Goal: Information Seeking & Learning: Learn about a topic

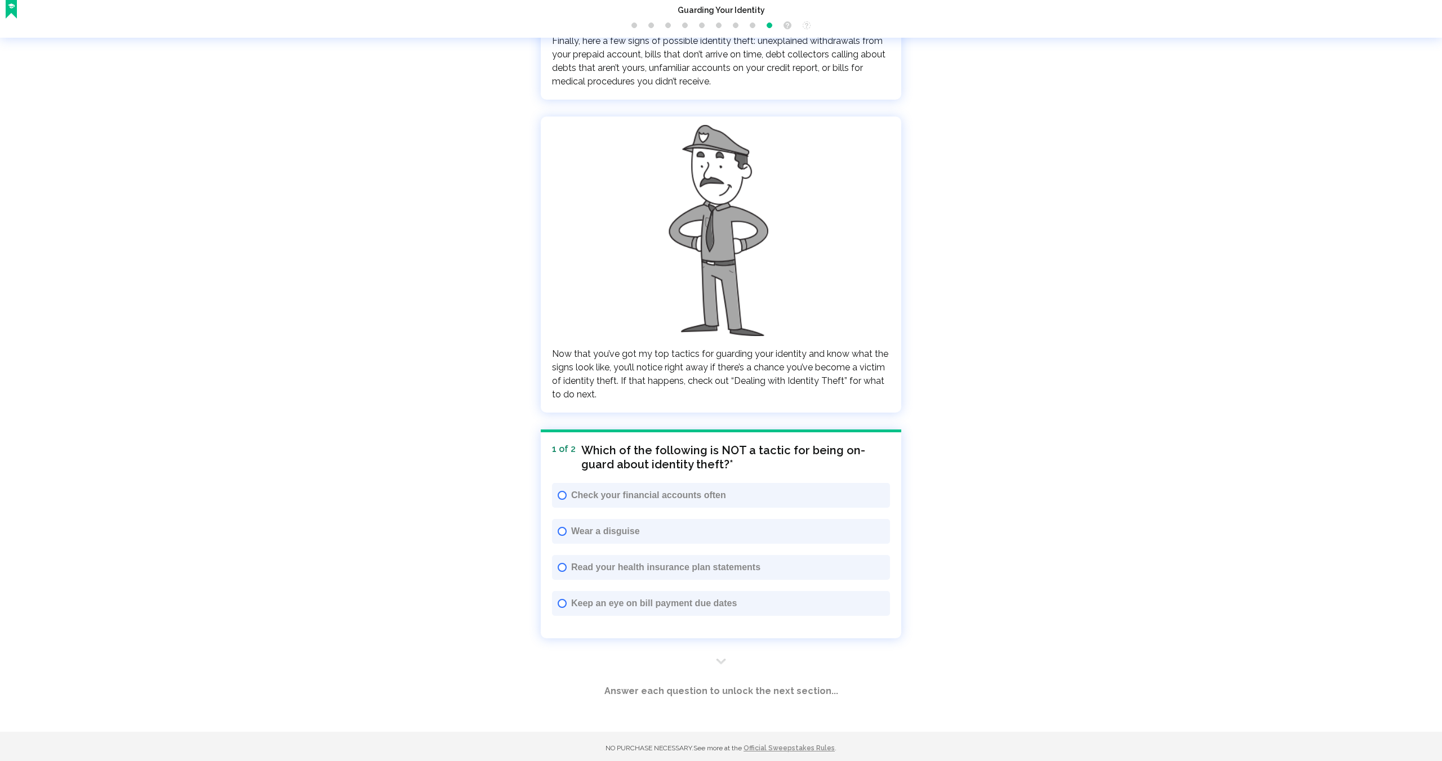
scroll to position [2547, 0]
click at [722, 658] on b "⬇" at bounding box center [721, 659] width 10 height 11
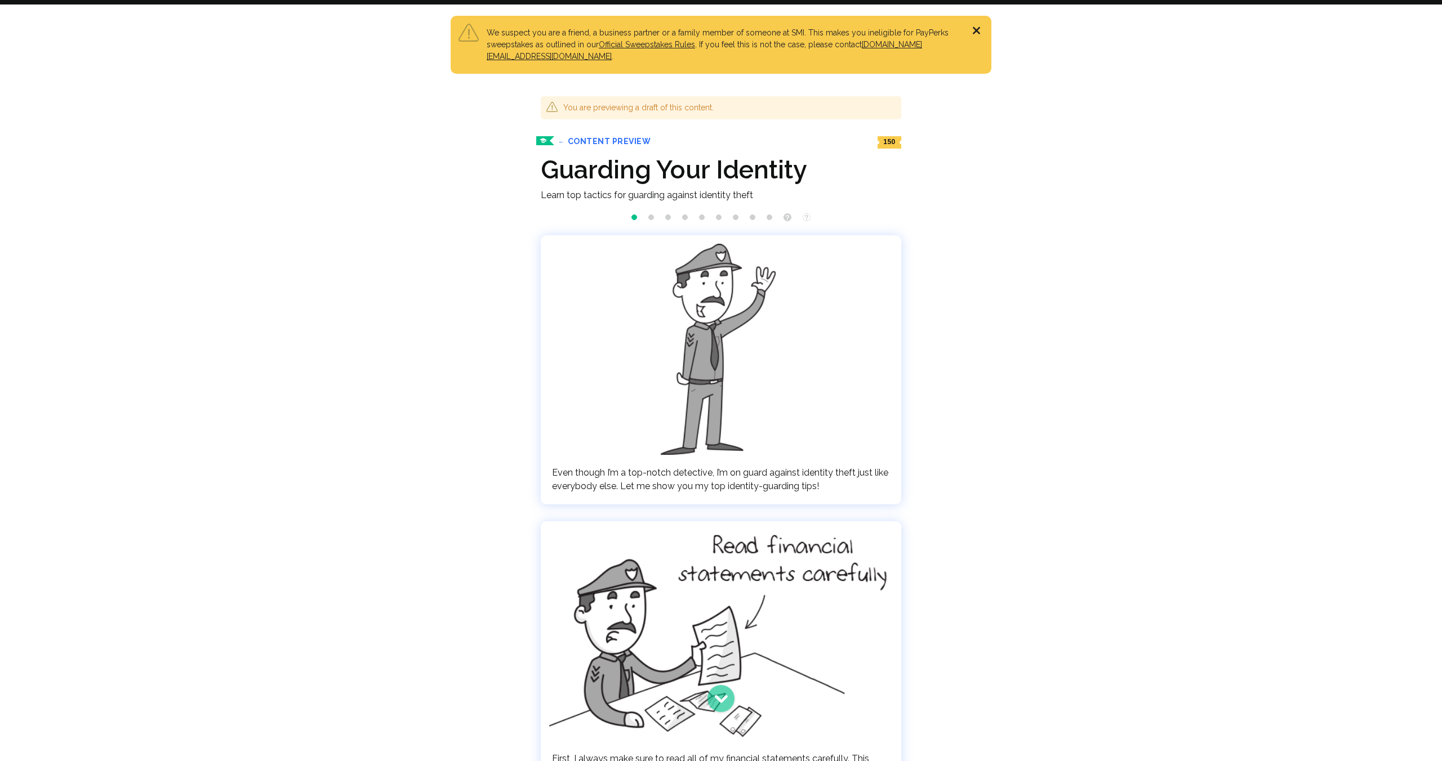
scroll to position [0, 0]
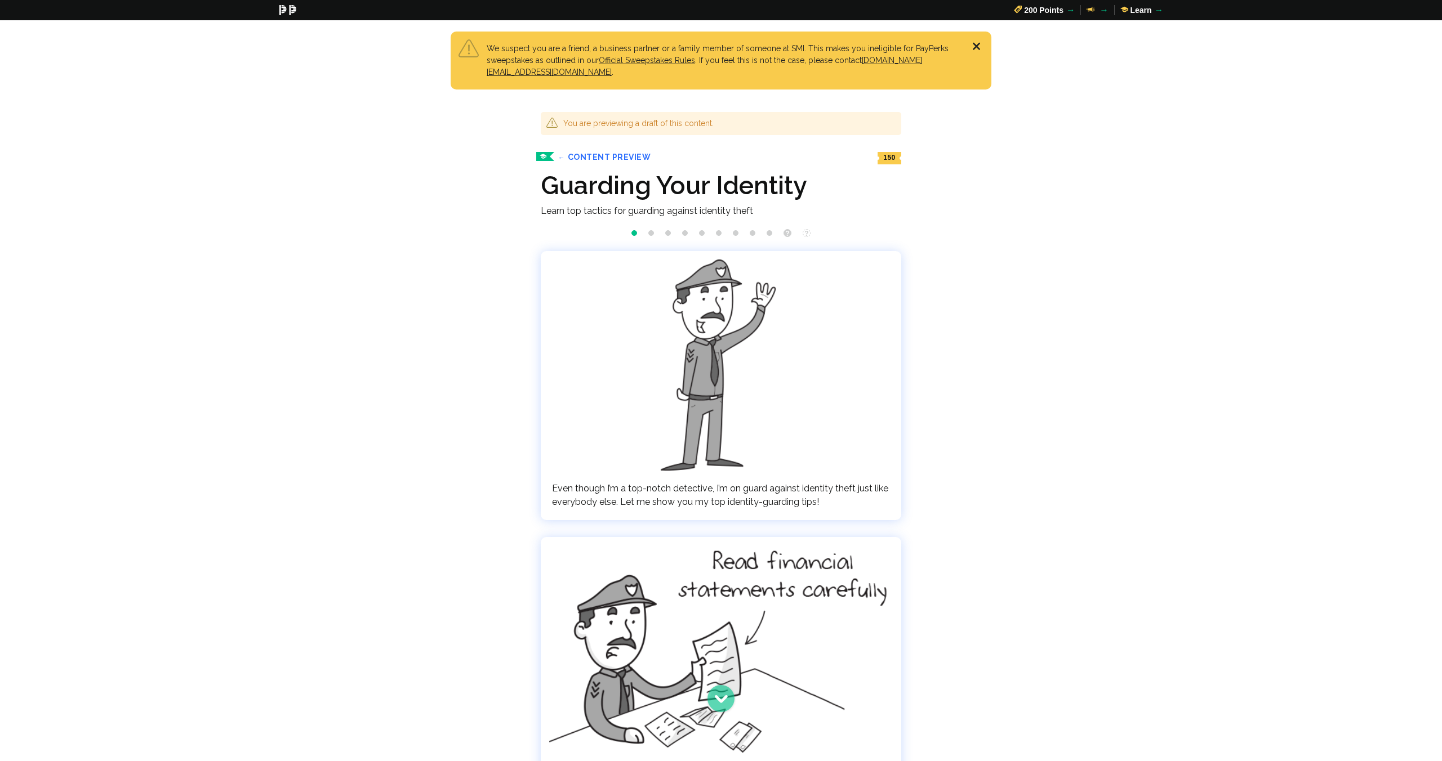
click at [654, 232] on ol "slide 0 slide 1 slide 2 slide 3 slide 4 slide 5 slide 6 slide 7 slide 8 slide 9…" at bounding box center [720, 234] width 349 height 11
click at [666, 234] on li "slide 2" at bounding box center [668, 233] width 6 height 6
click at [643, 122] on p "You are previewing a draft of this content." at bounding box center [729, 124] width 332 height 12
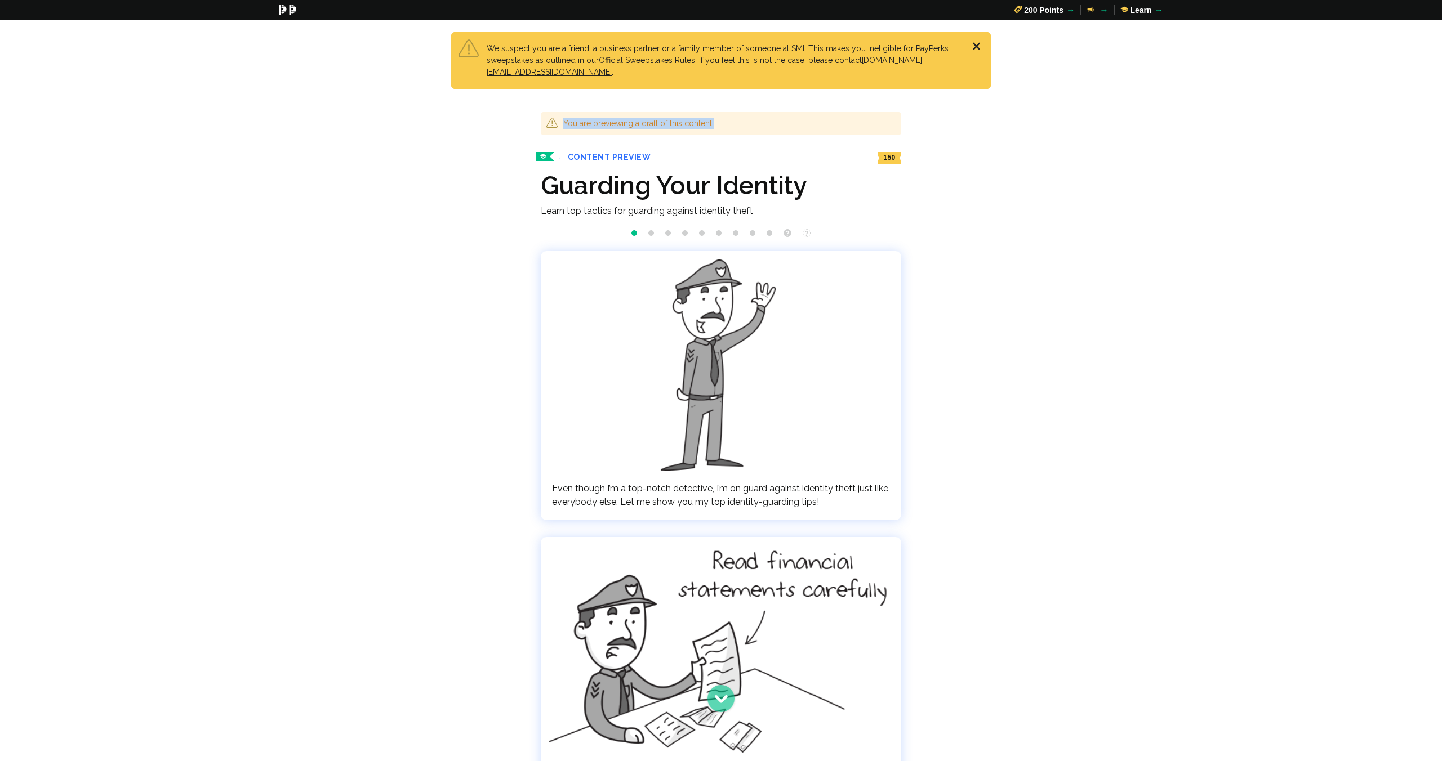
click at [682, 120] on p "You are previewing a draft of this content." at bounding box center [729, 124] width 332 height 12
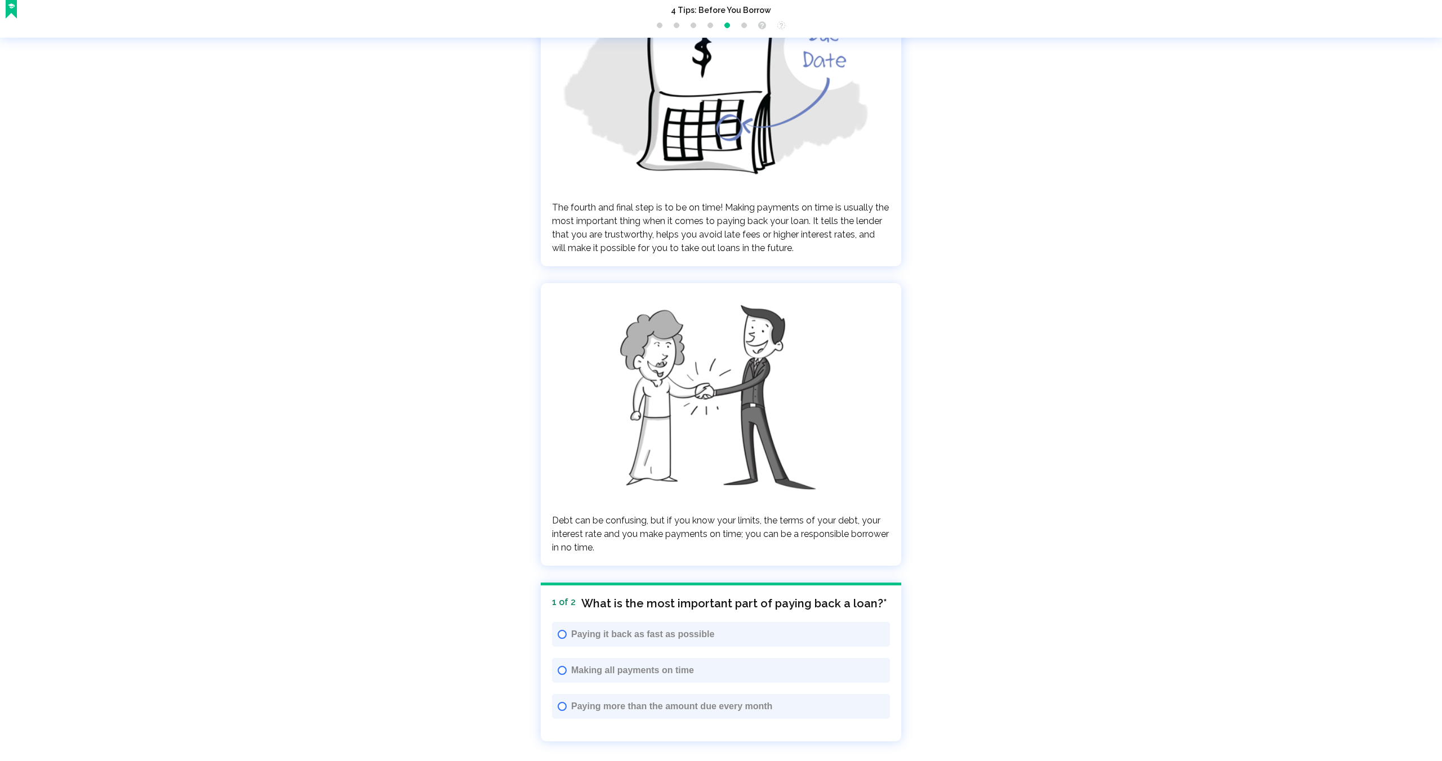
scroll to position [1638, 0]
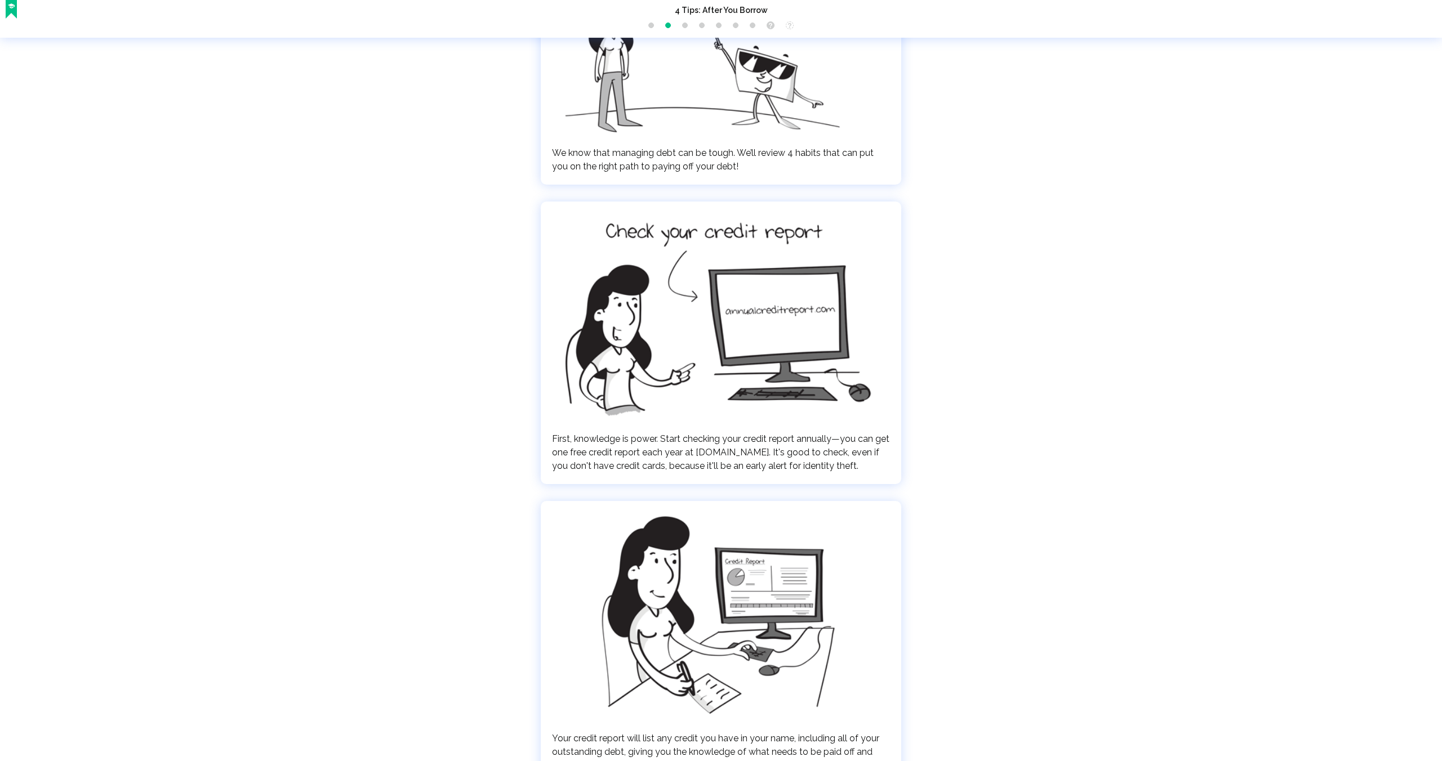
scroll to position [297, 0]
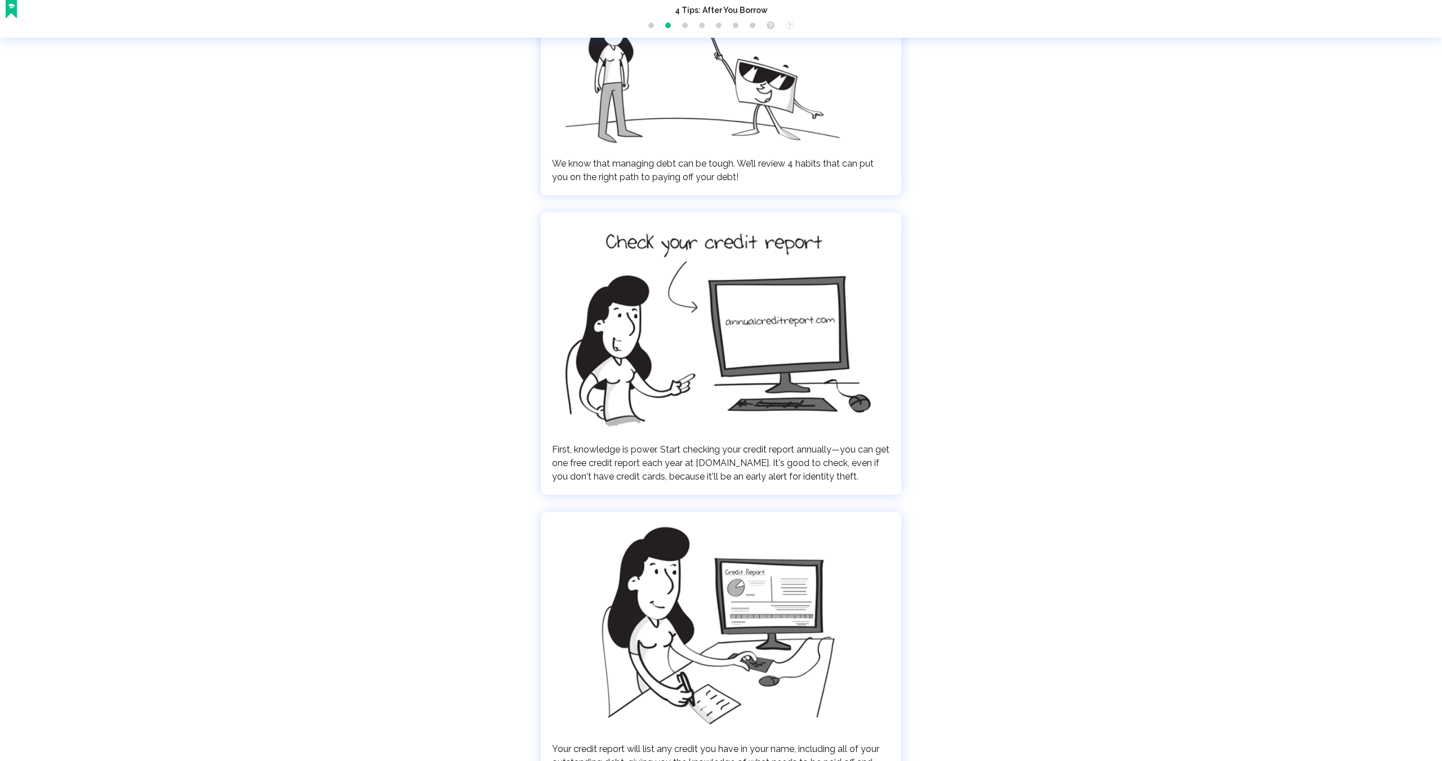
click at [742, 465] on span "First, knowledge is power. Start checking your credit report annually—you can g…" at bounding box center [720, 463] width 337 height 38
drag, startPoint x: 742, startPoint y: 465, endPoint x: 778, endPoint y: 463, distance: 36.1
click at [778, 463] on span "First, knowledge is power. Start checking your credit report annually—you can g…" at bounding box center [720, 463] width 337 height 38
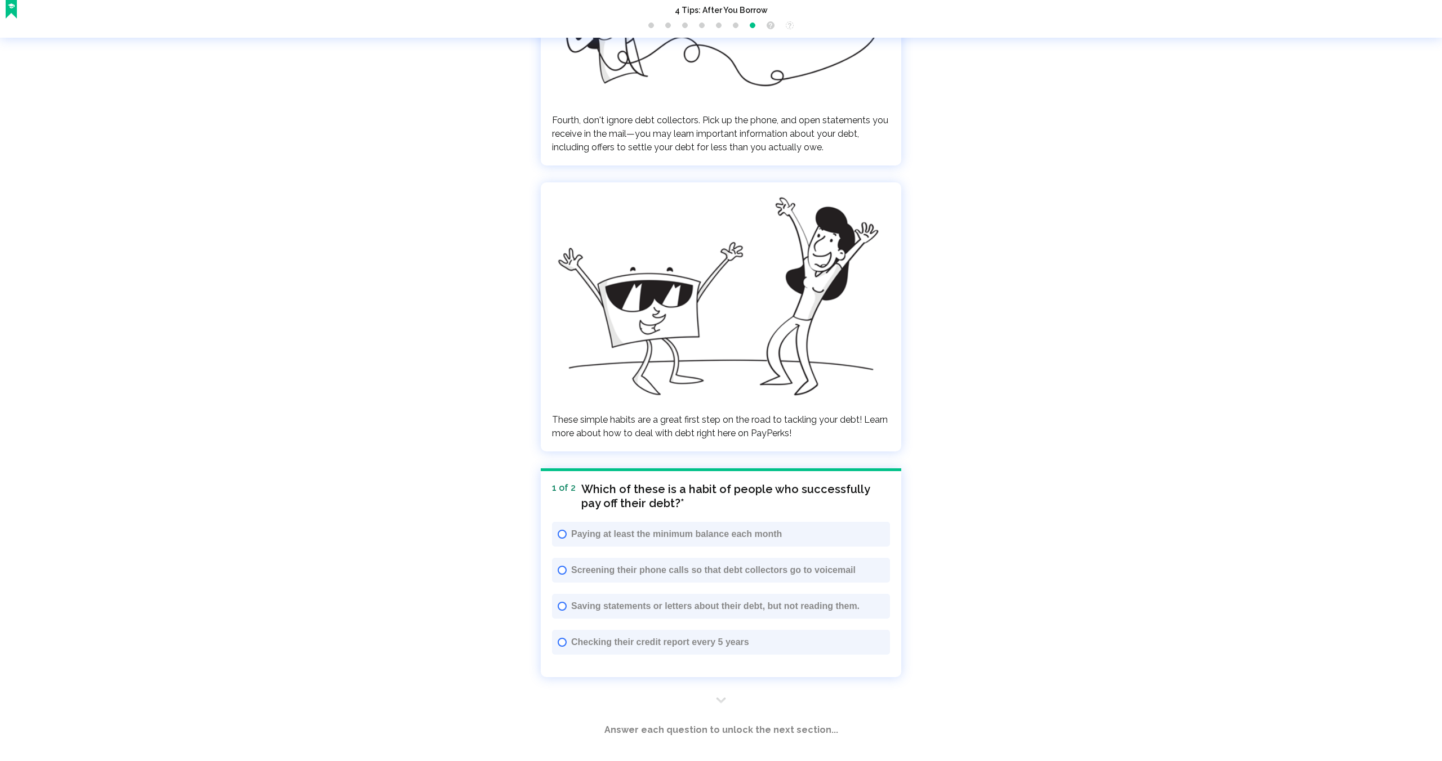
scroll to position [1893, 0]
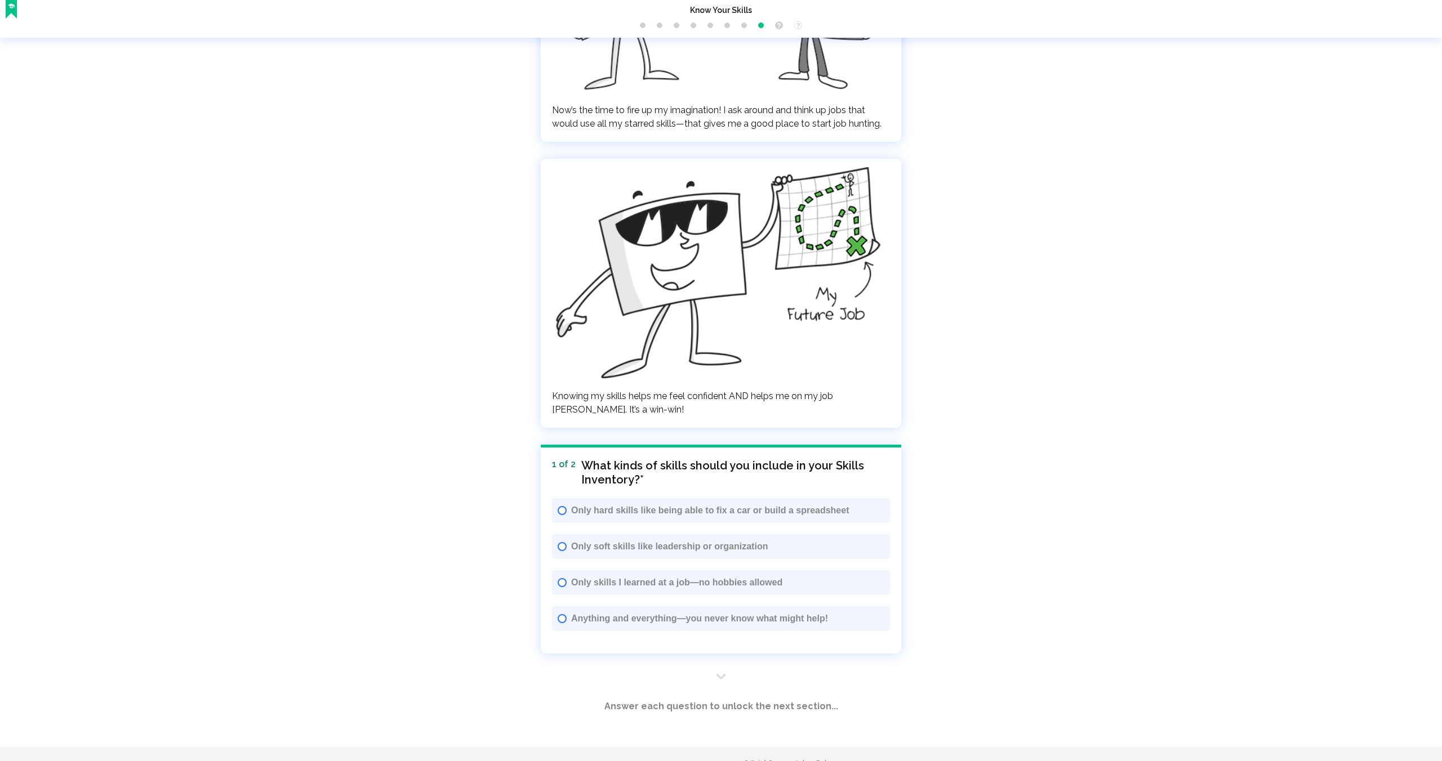
scroll to position [2139, 0]
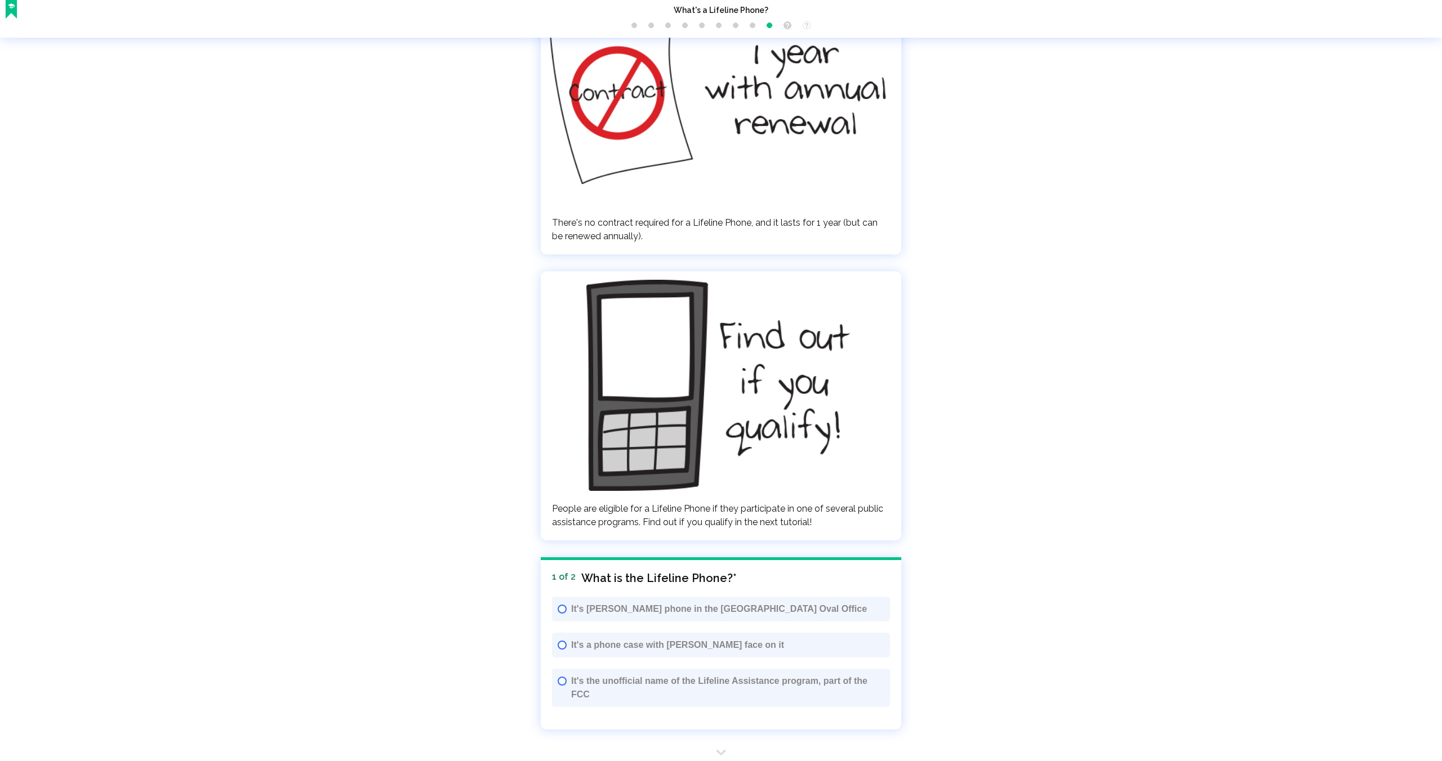
scroll to position [2416, 0]
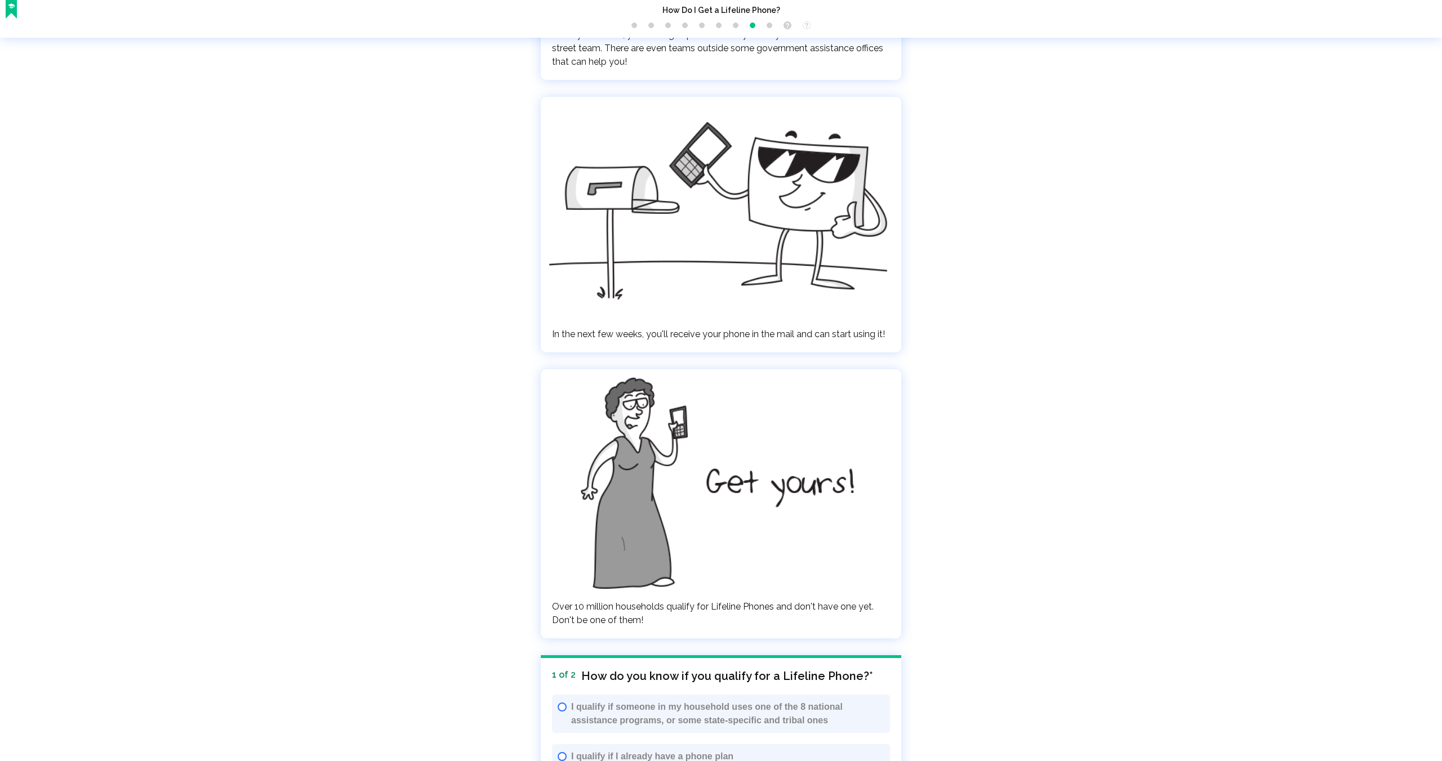
scroll to position [2461, 0]
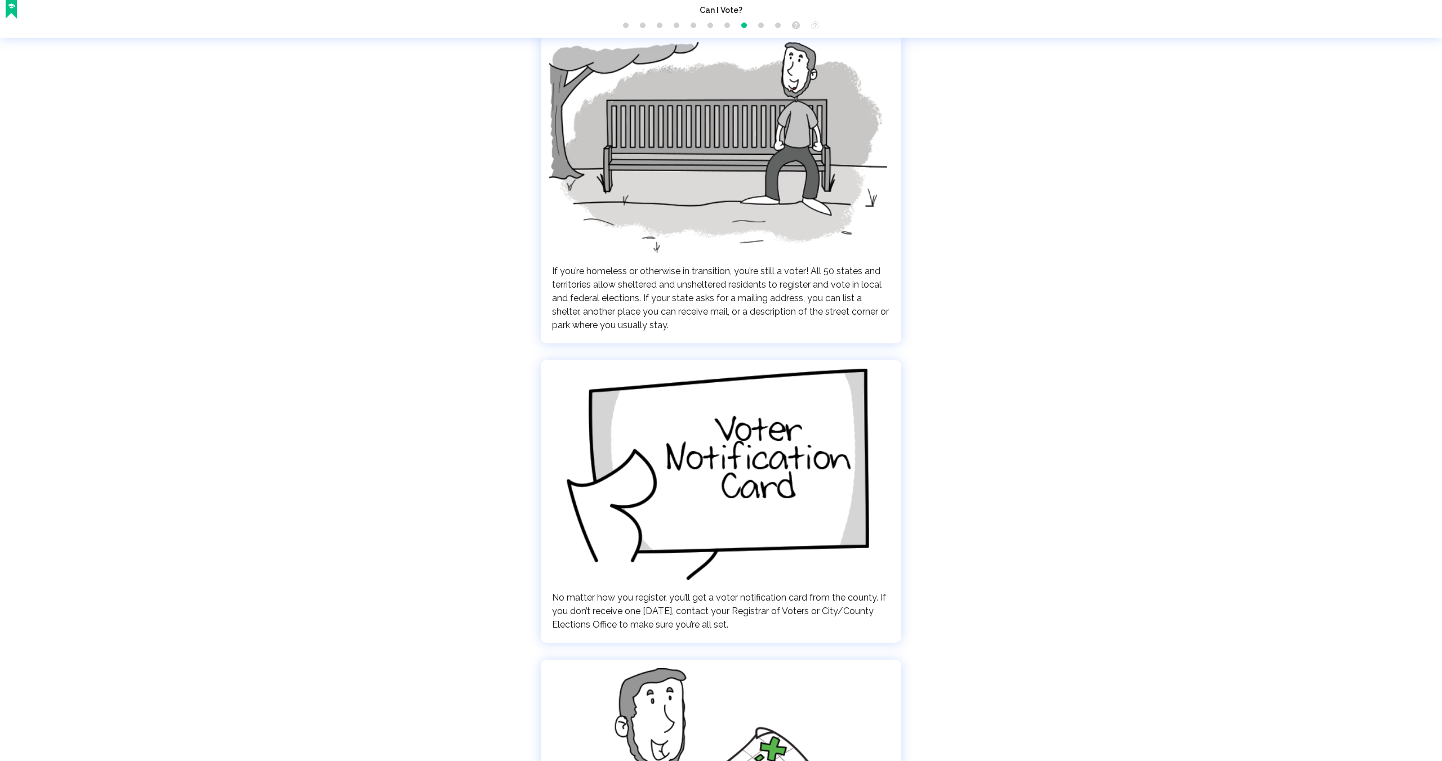
scroll to position [2365, 0]
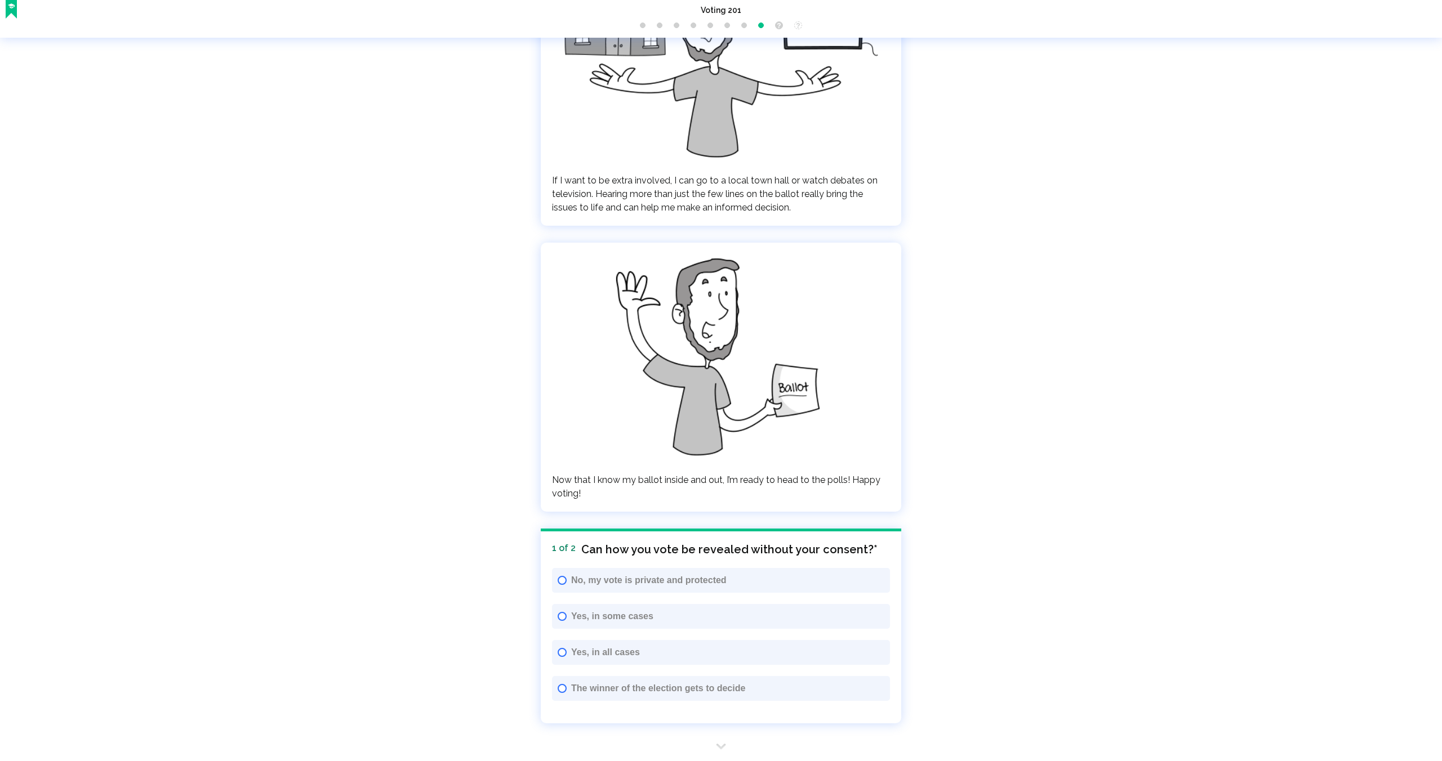
scroll to position [2166, 0]
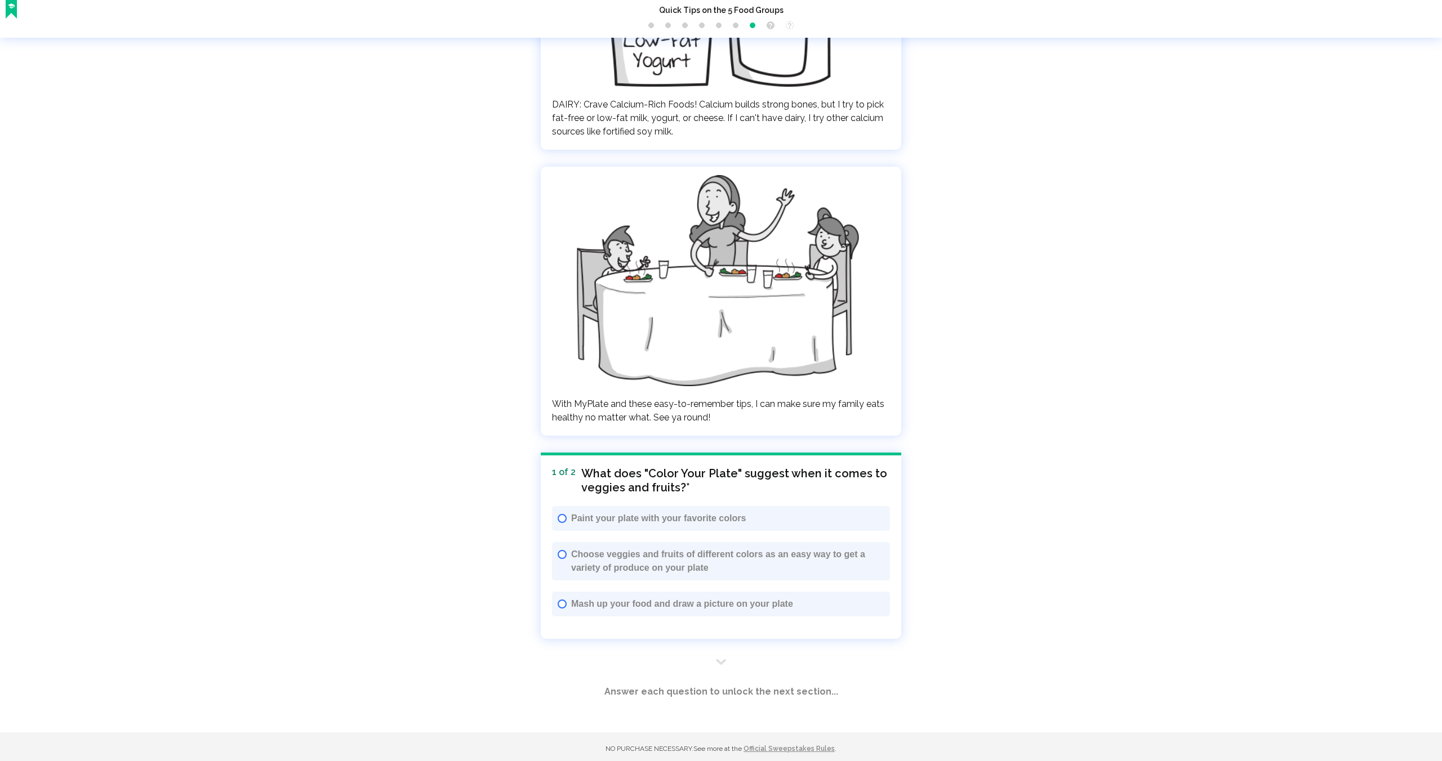
scroll to position [1943, 0]
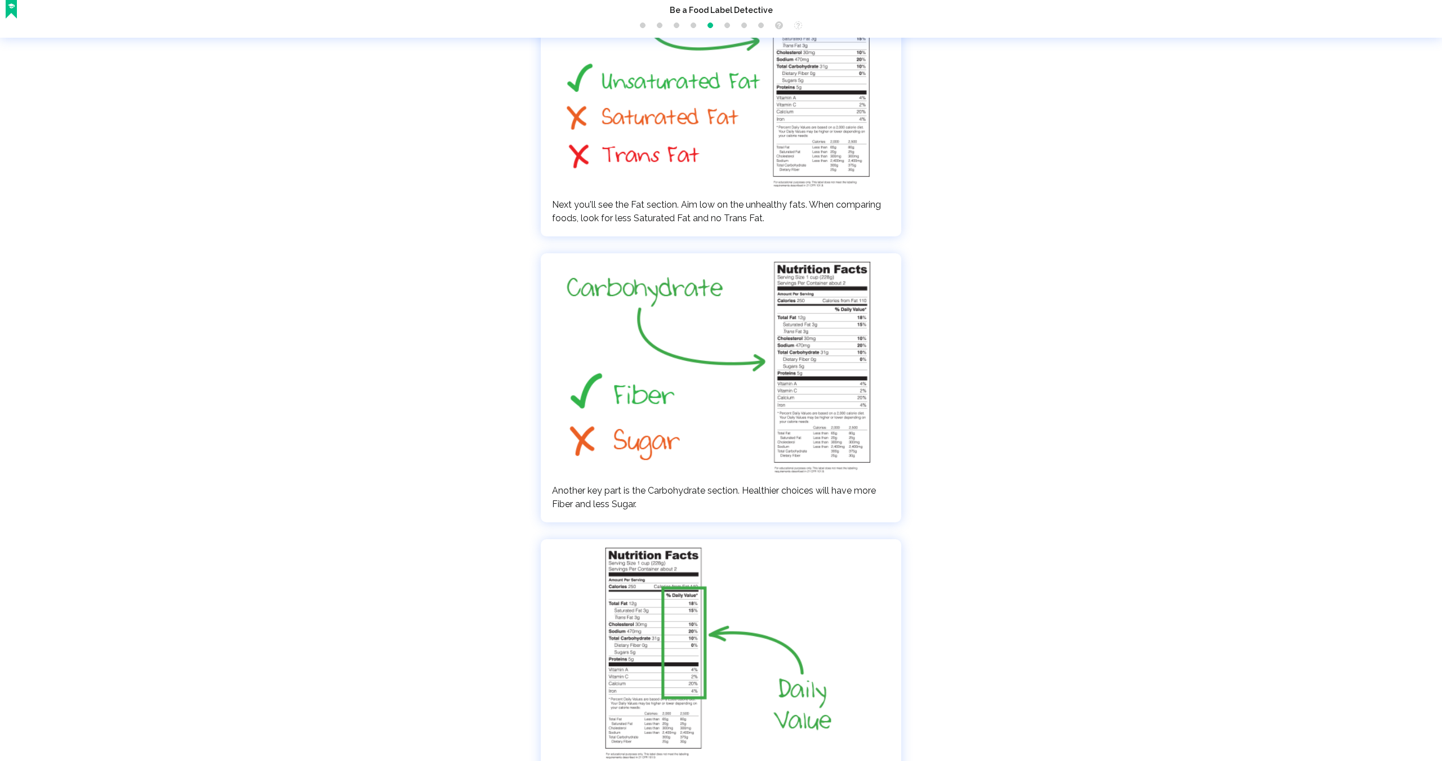
scroll to position [1344, 0]
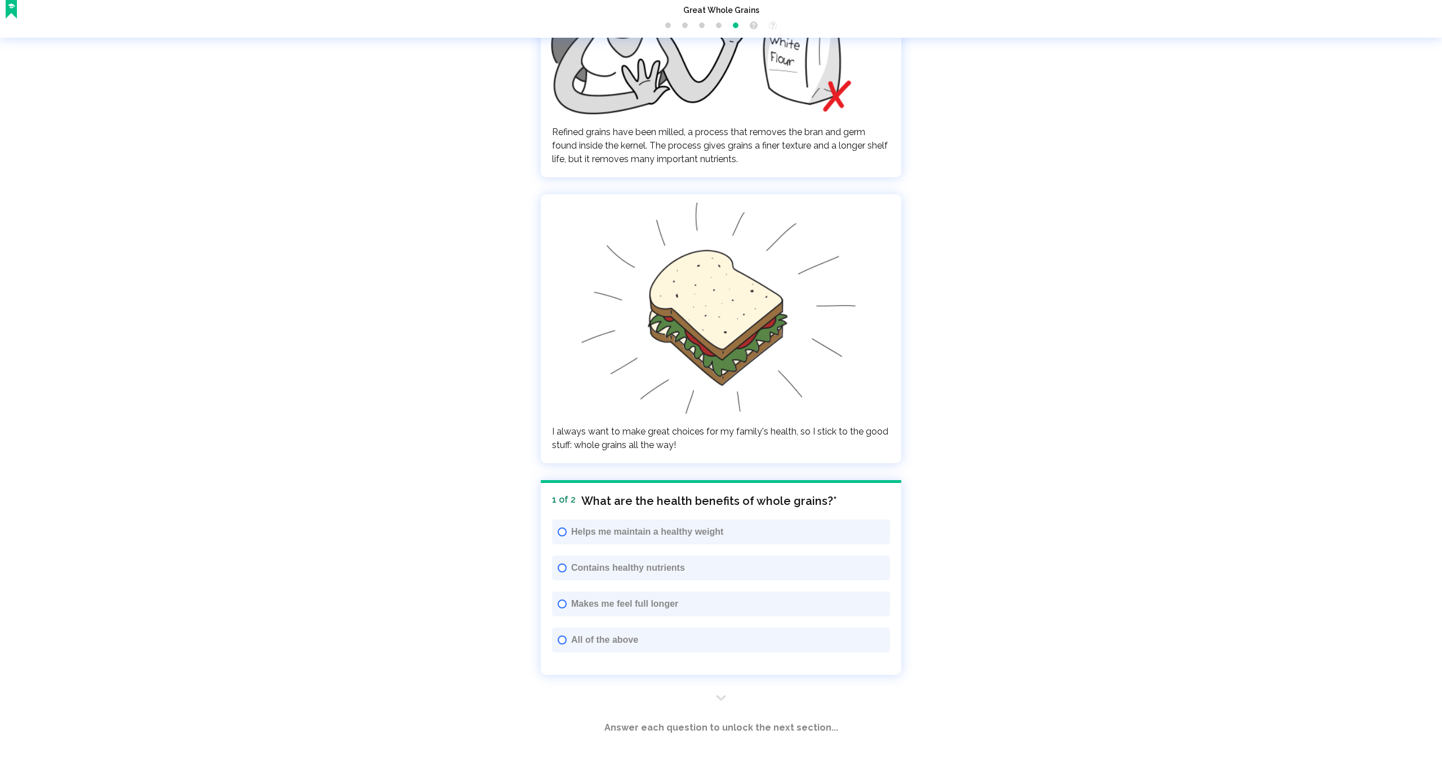
scroll to position [1267, 0]
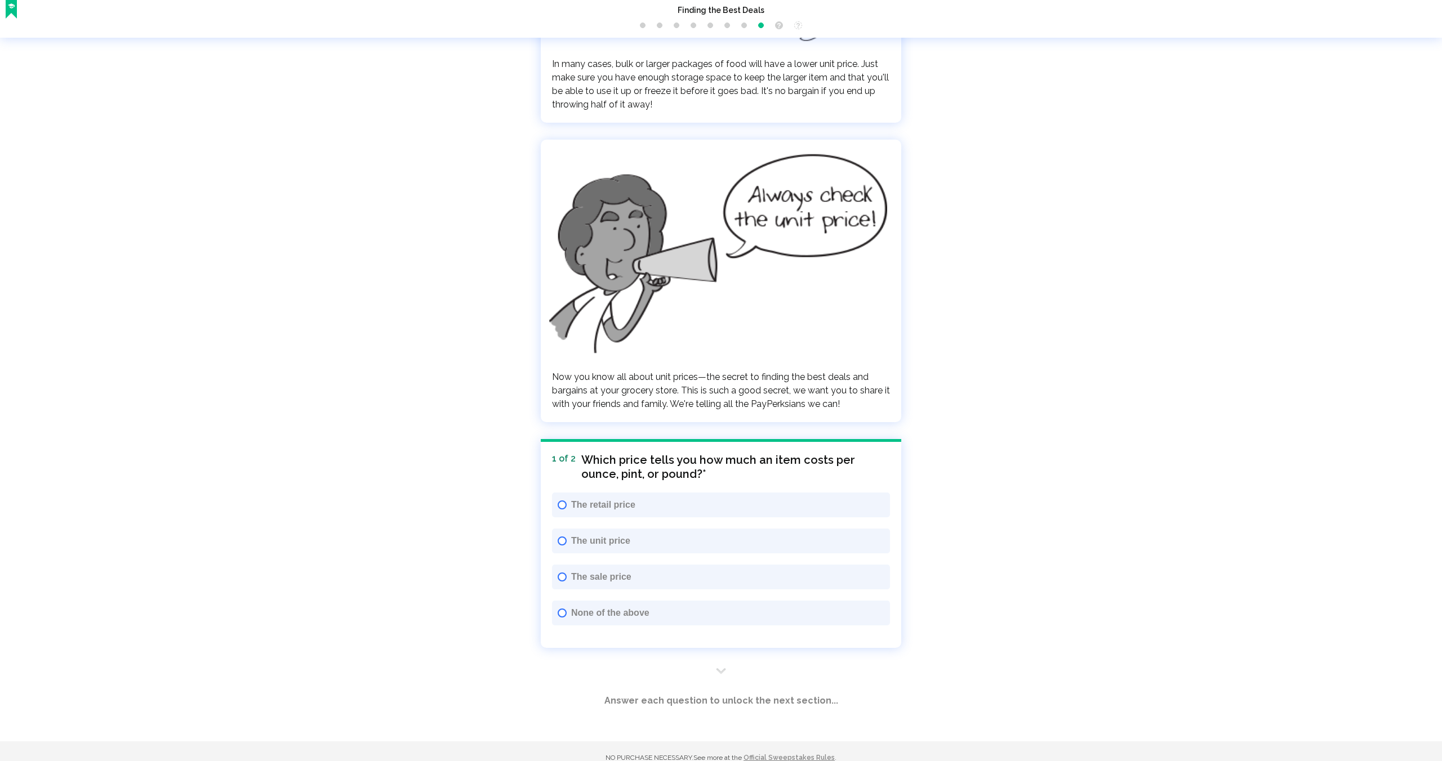
scroll to position [2261, 0]
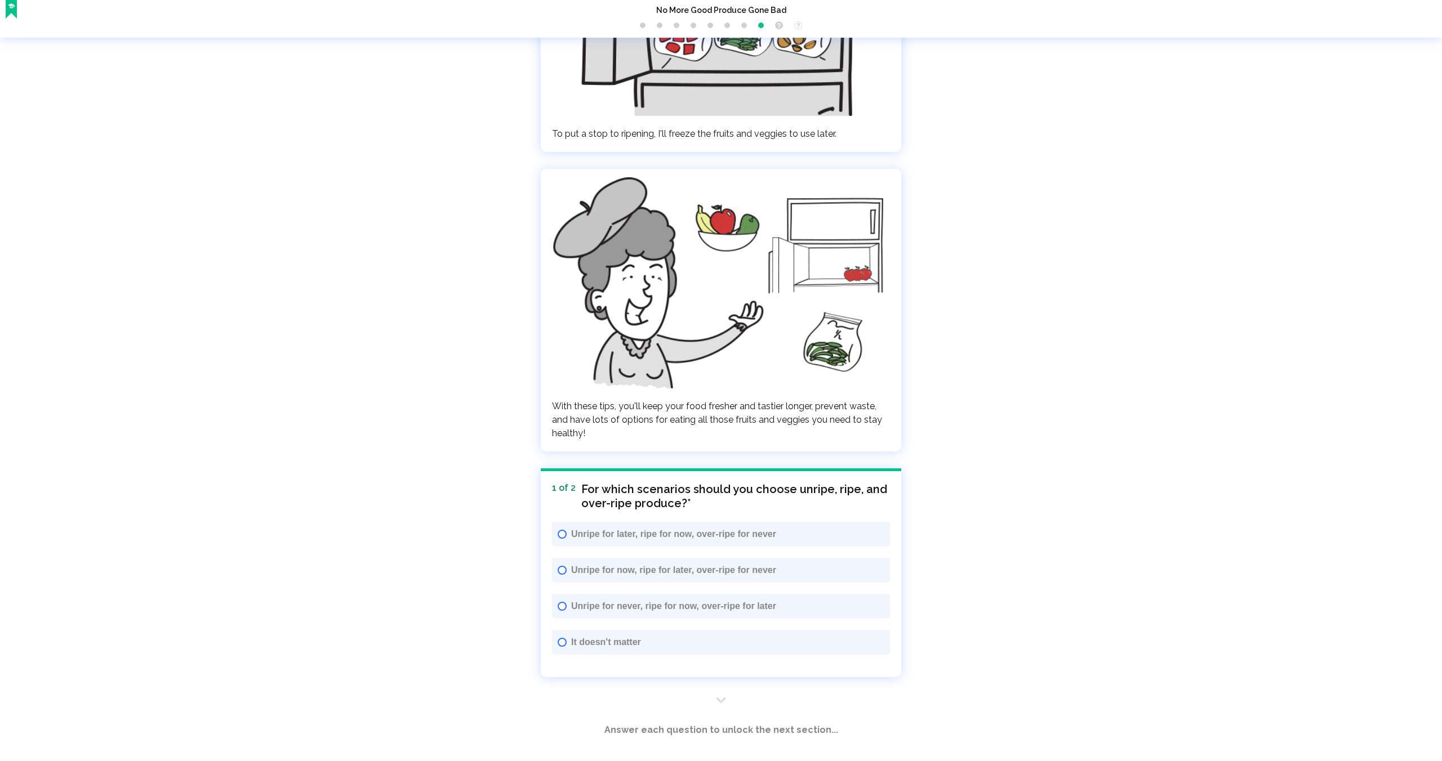
scroll to position [2198, 0]
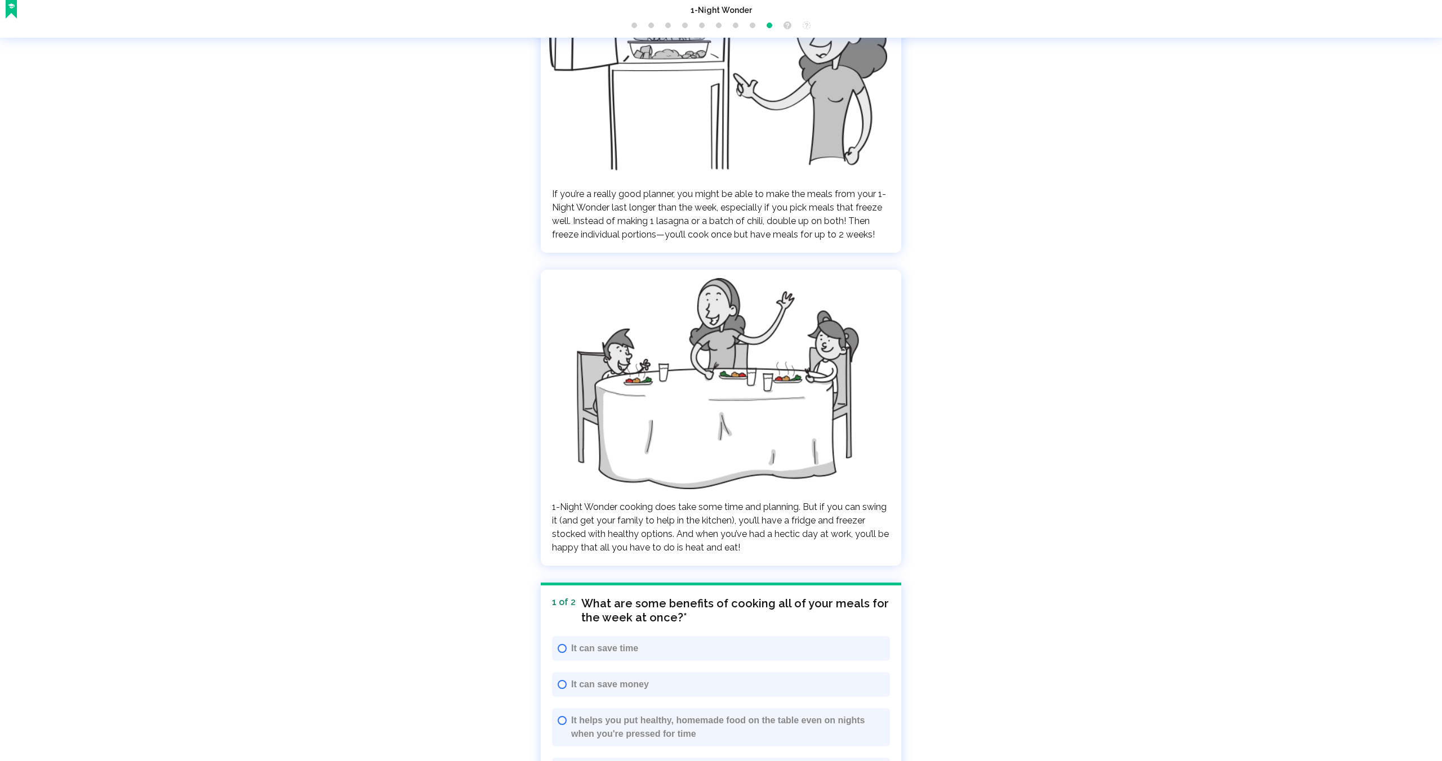
scroll to position [2641, 0]
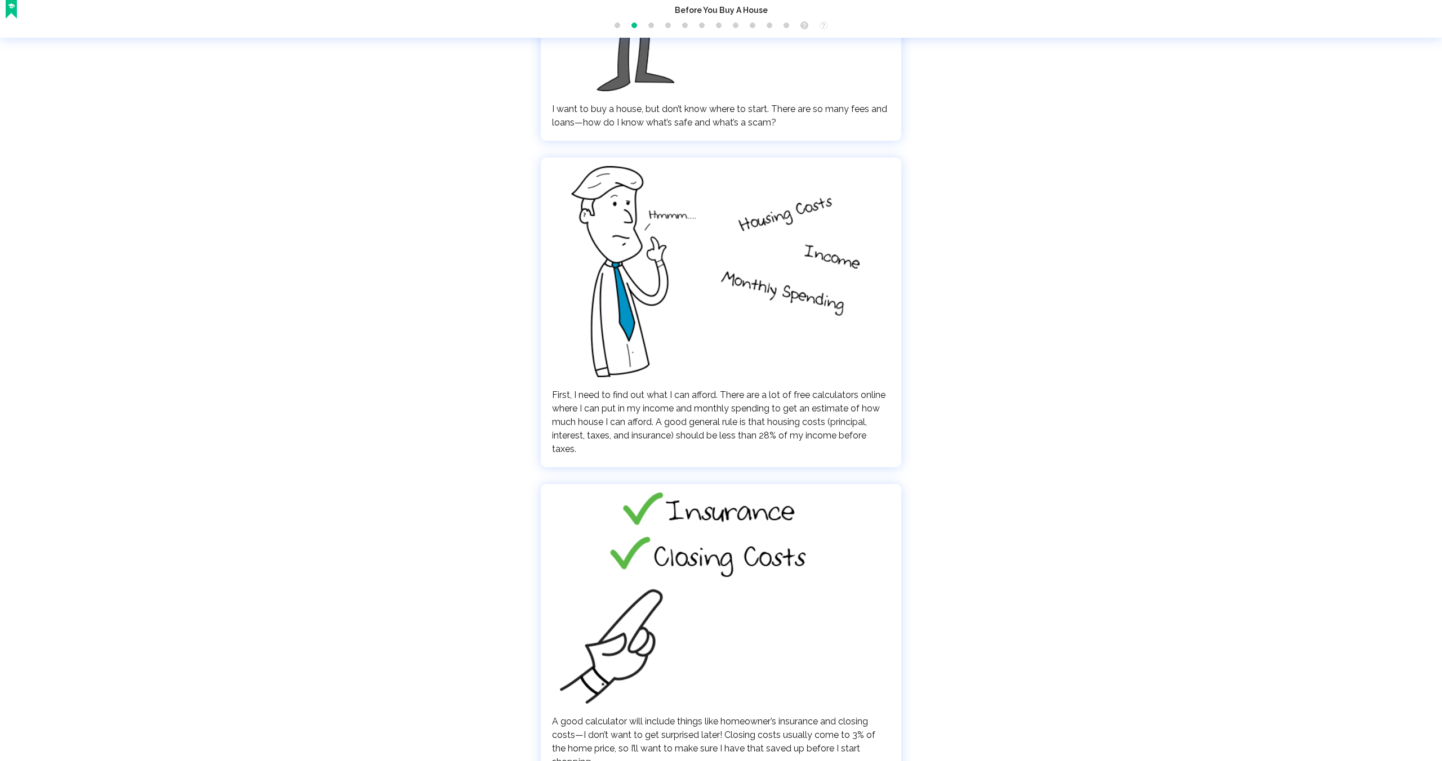
scroll to position [353, 0]
drag, startPoint x: 551, startPoint y: 110, endPoint x: 626, endPoint y: 105, distance: 74.5
click at [626, 105] on span "I want to buy a house, but don’t know where to start. There are so many fees an…" at bounding box center [719, 115] width 335 height 24
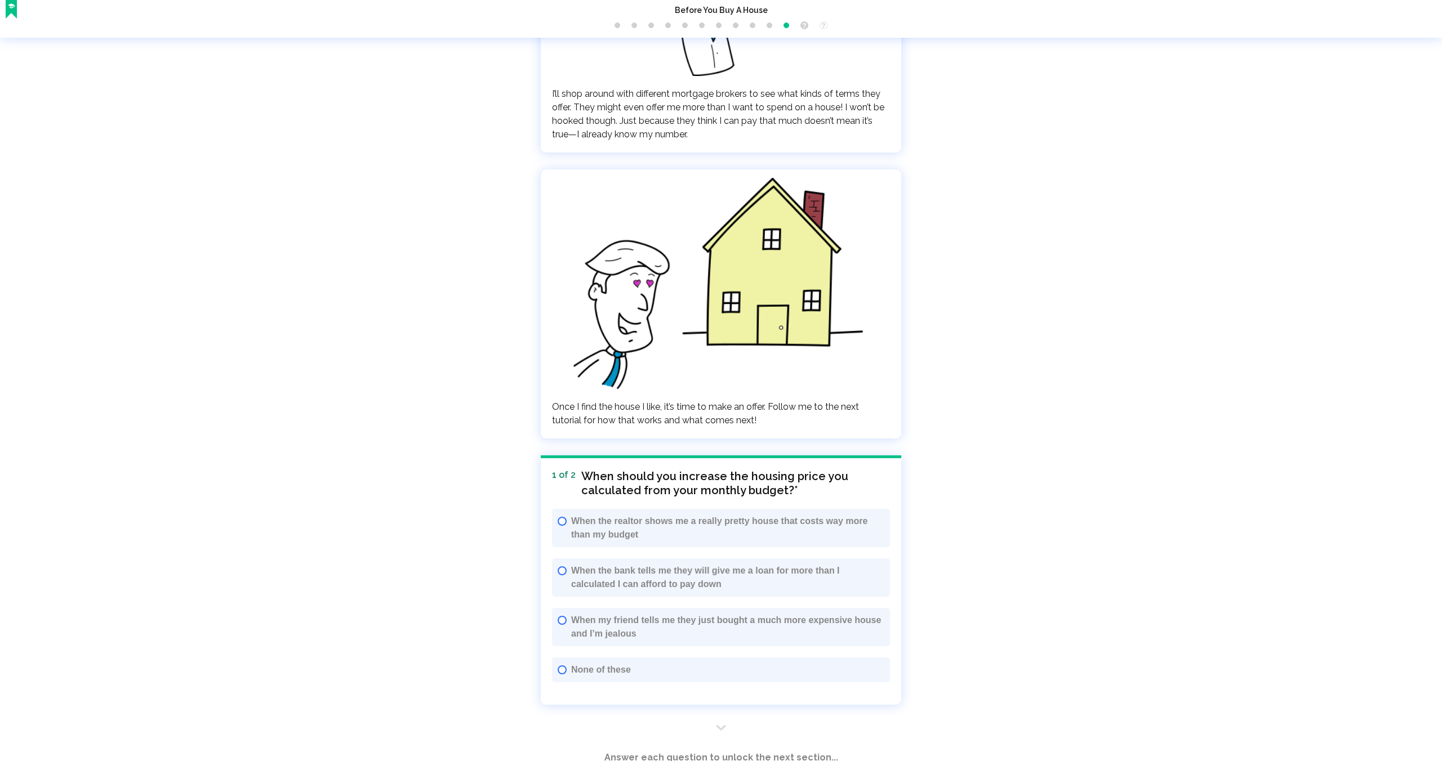
scroll to position [3160, 0]
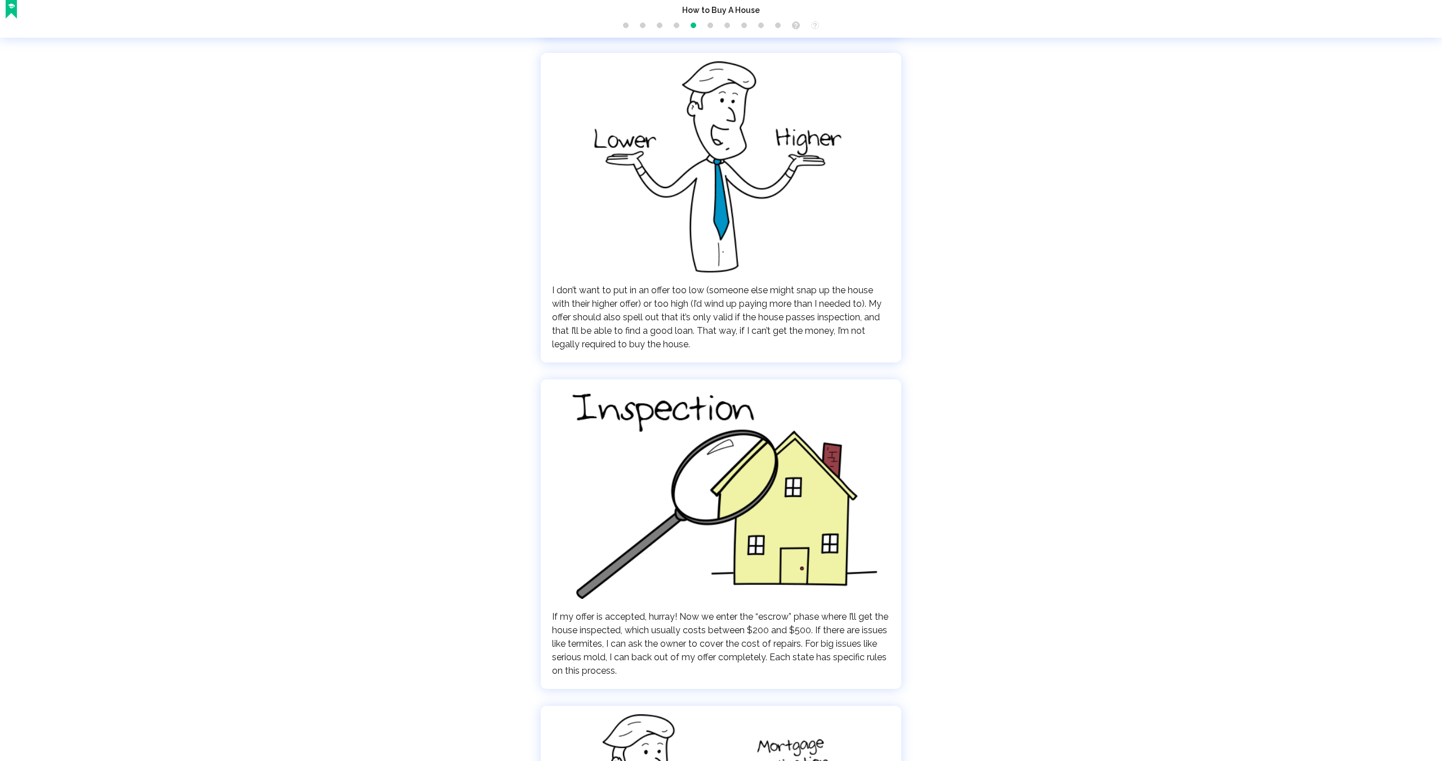
scroll to position [1428, 0]
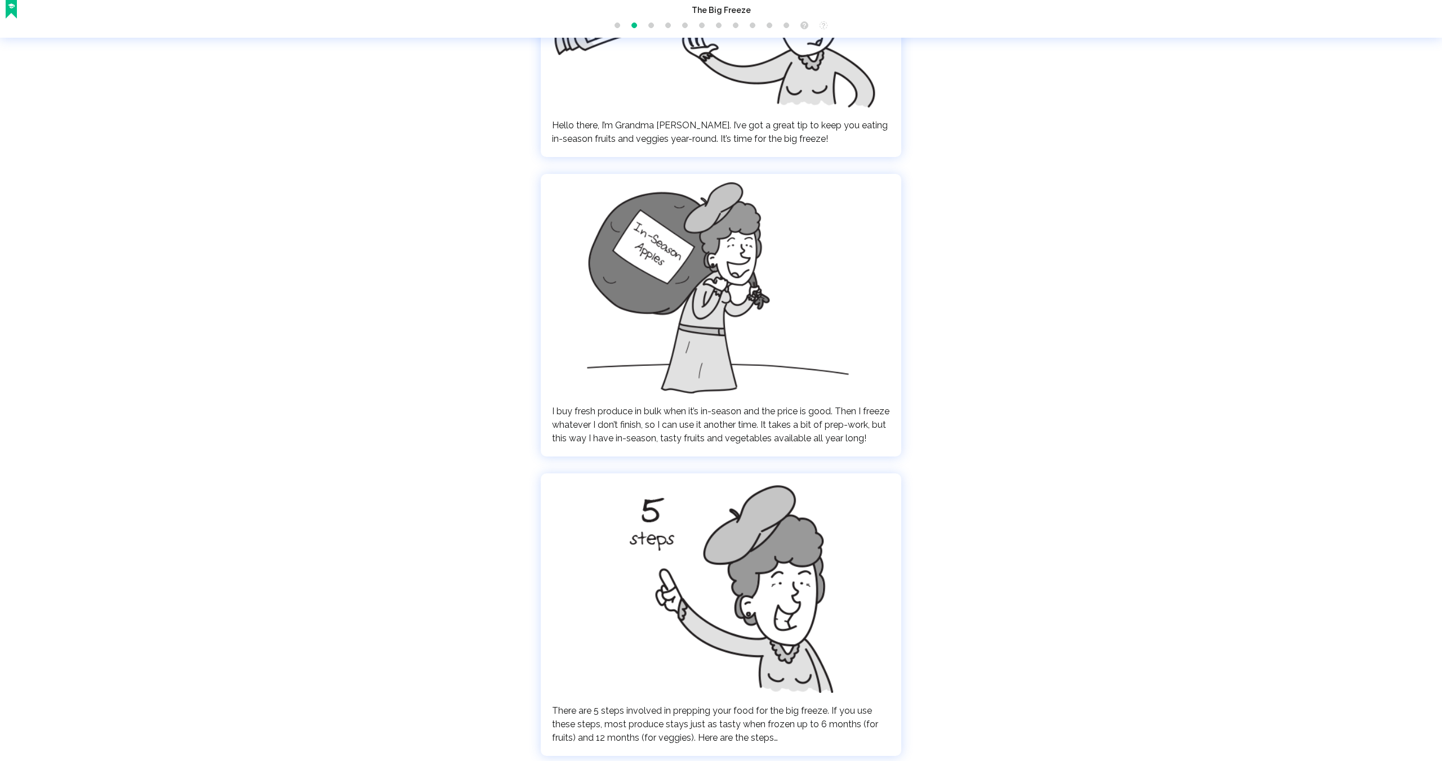
scroll to position [337, 0]
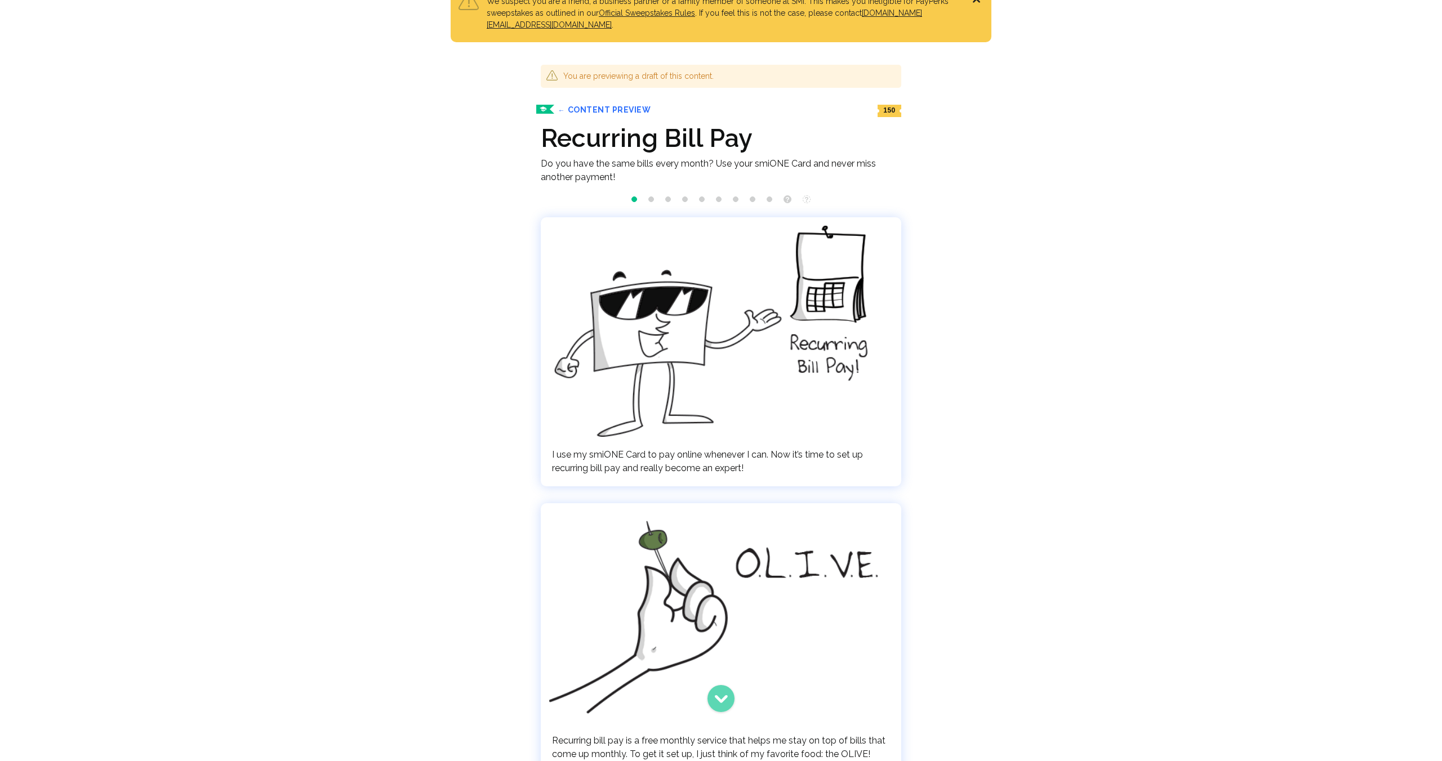
scroll to position [48, 0]
